Goal: Information Seeking & Learning: Learn about a topic

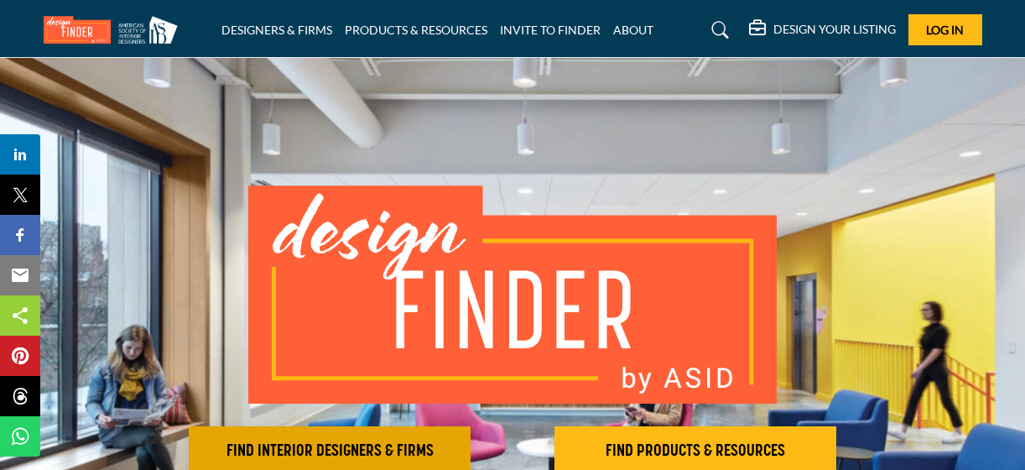
click at [419, 448] on h2 "FIND INTERIOR DESIGNERS & FIRMS" at bounding box center [330, 451] width 272 height 20
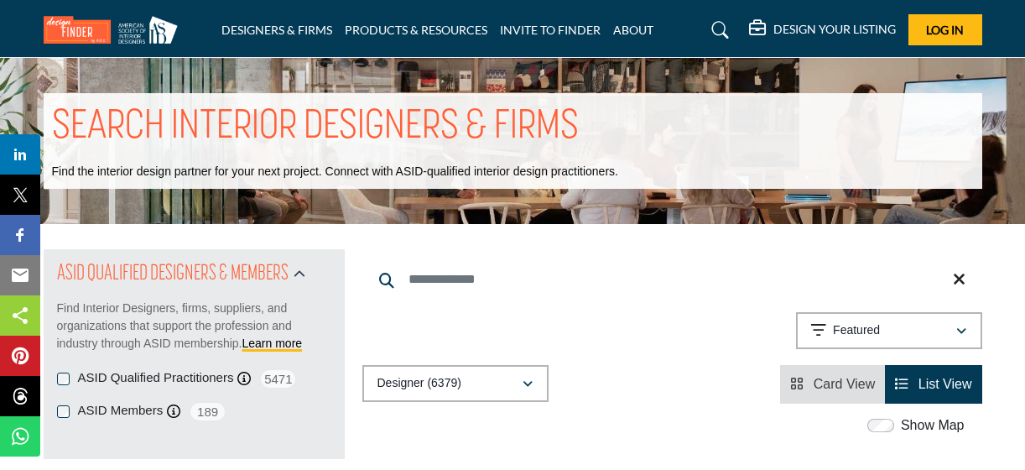
scroll to position [150, 0]
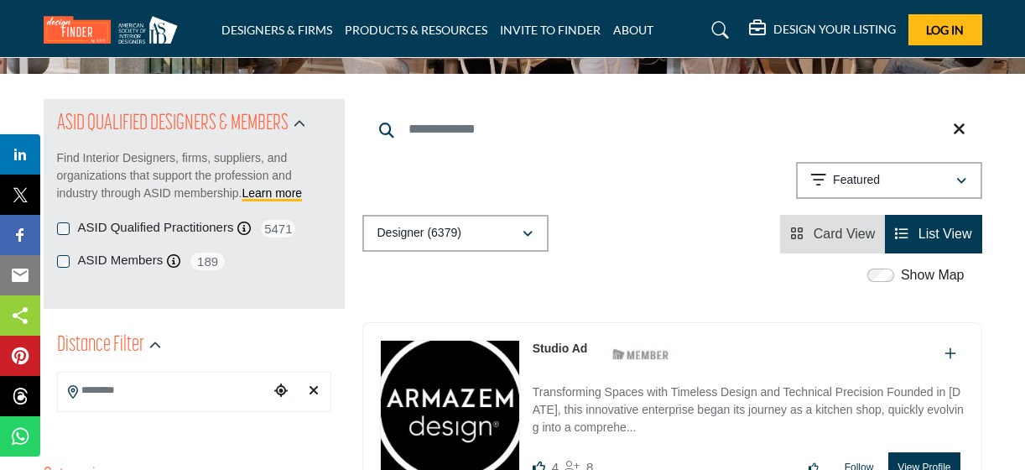
click at [803, 236] on icon "View Card" at bounding box center [796, 233] width 13 height 13
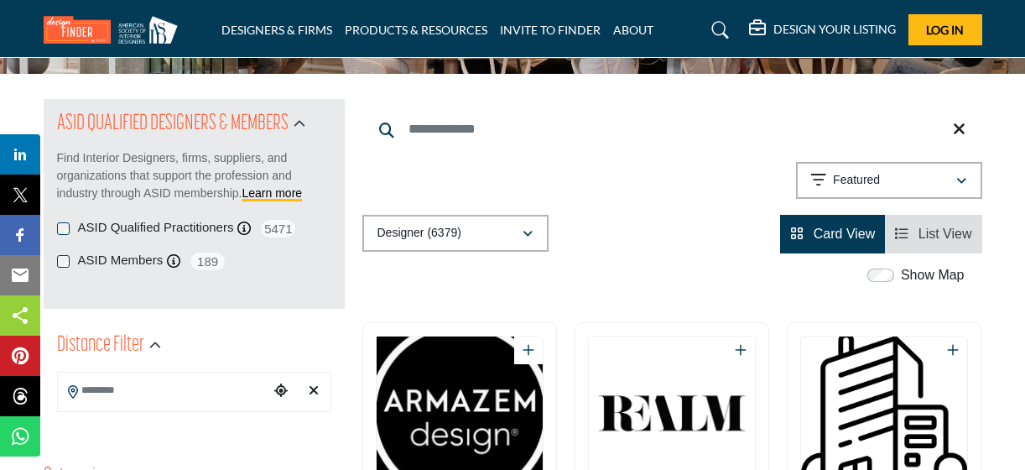
click at [918, 223] on li "List View" at bounding box center [933, 234] width 96 height 39
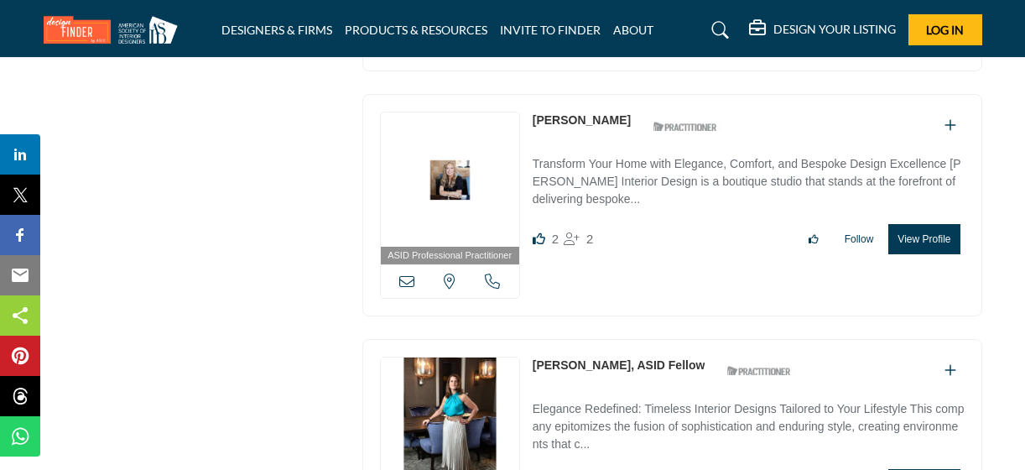
scroll to position [4046, 0]
